Goal: Find specific page/section: Find specific page/section

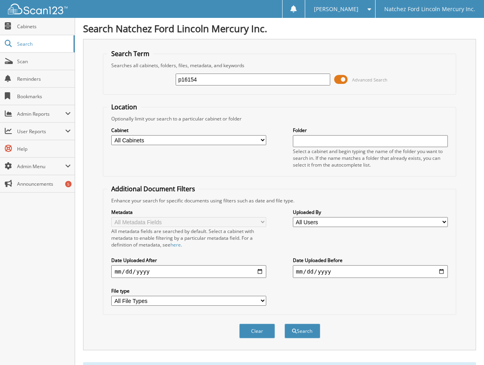
drag, startPoint x: 222, startPoint y: 77, endPoint x: 88, endPoint y: 68, distance: 134.9
click at [91, 74] on div "Search Term Searches all cabinets, folders, files, metadata, and keywords p1615…" at bounding box center [279, 194] width 393 height 311
type input "nh1550"
click at [284, 323] on button "Search" at bounding box center [302, 330] width 36 height 15
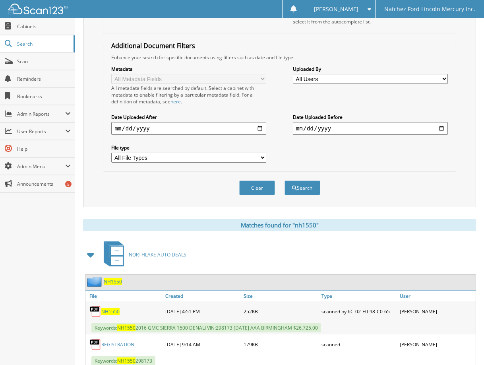
scroll to position [238, 0]
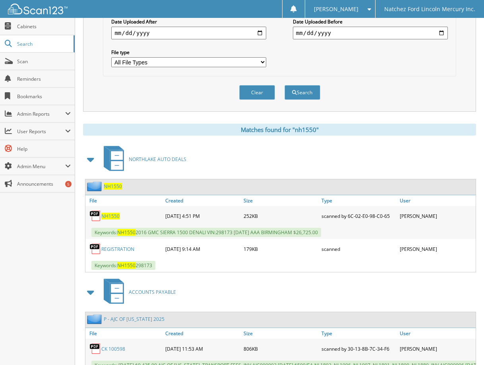
click at [116, 185] on span "NH1550" at bounding box center [113, 186] width 18 height 7
